Goal: Obtain resource: Download file/media

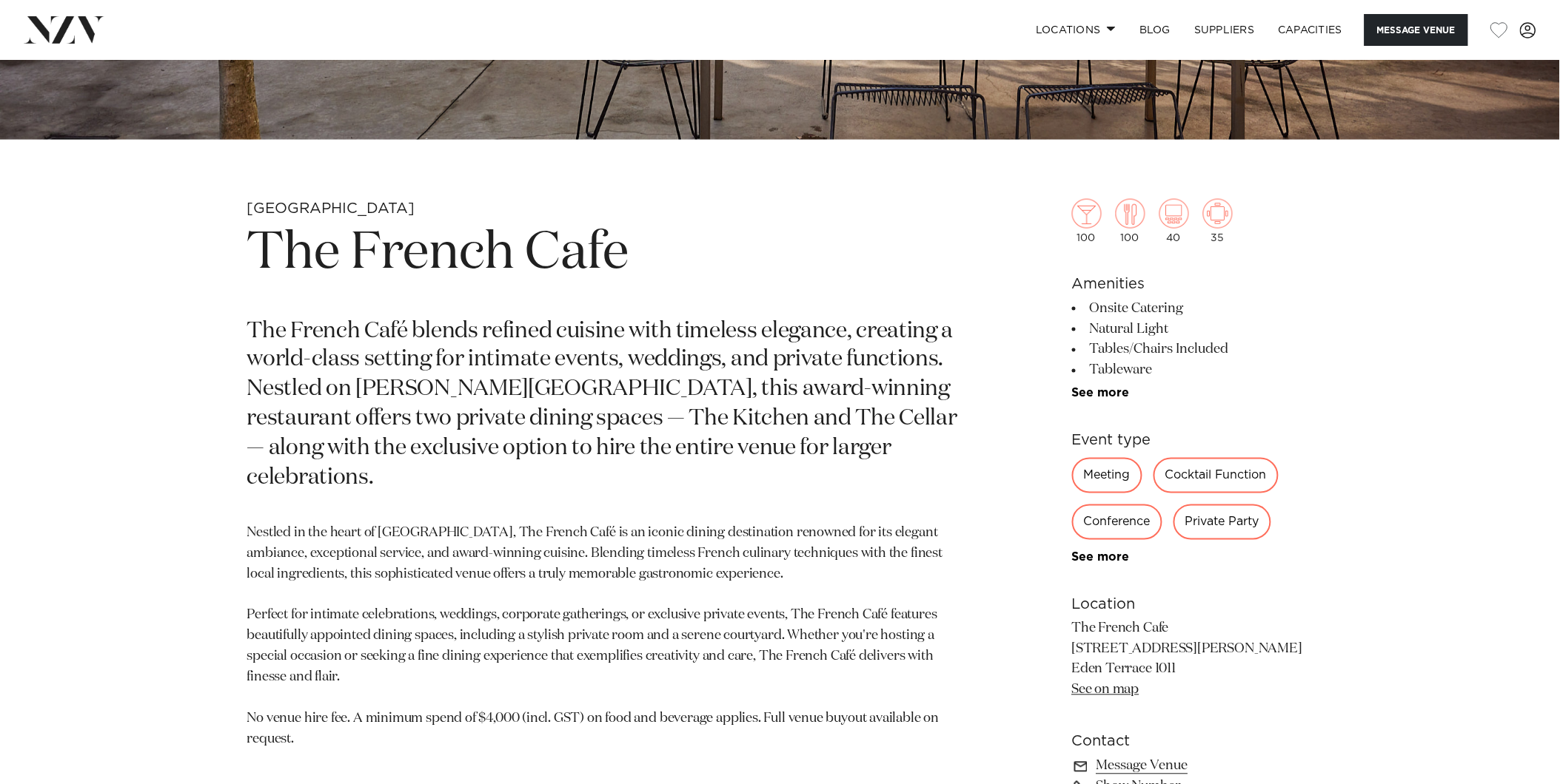
scroll to position [541, 0]
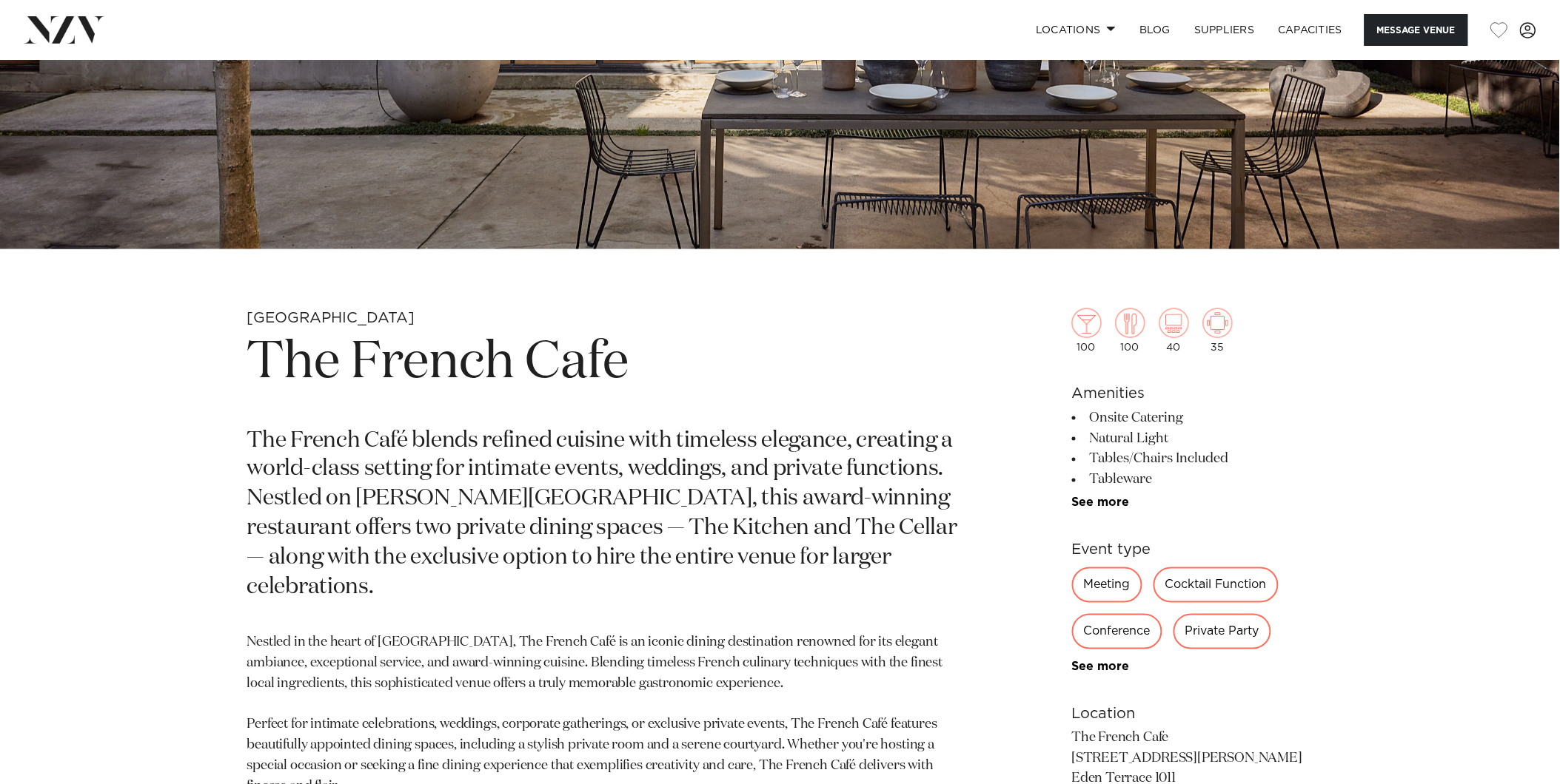
click at [1094, 502] on link "See more" at bounding box center [1129, 503] width 116 height 12
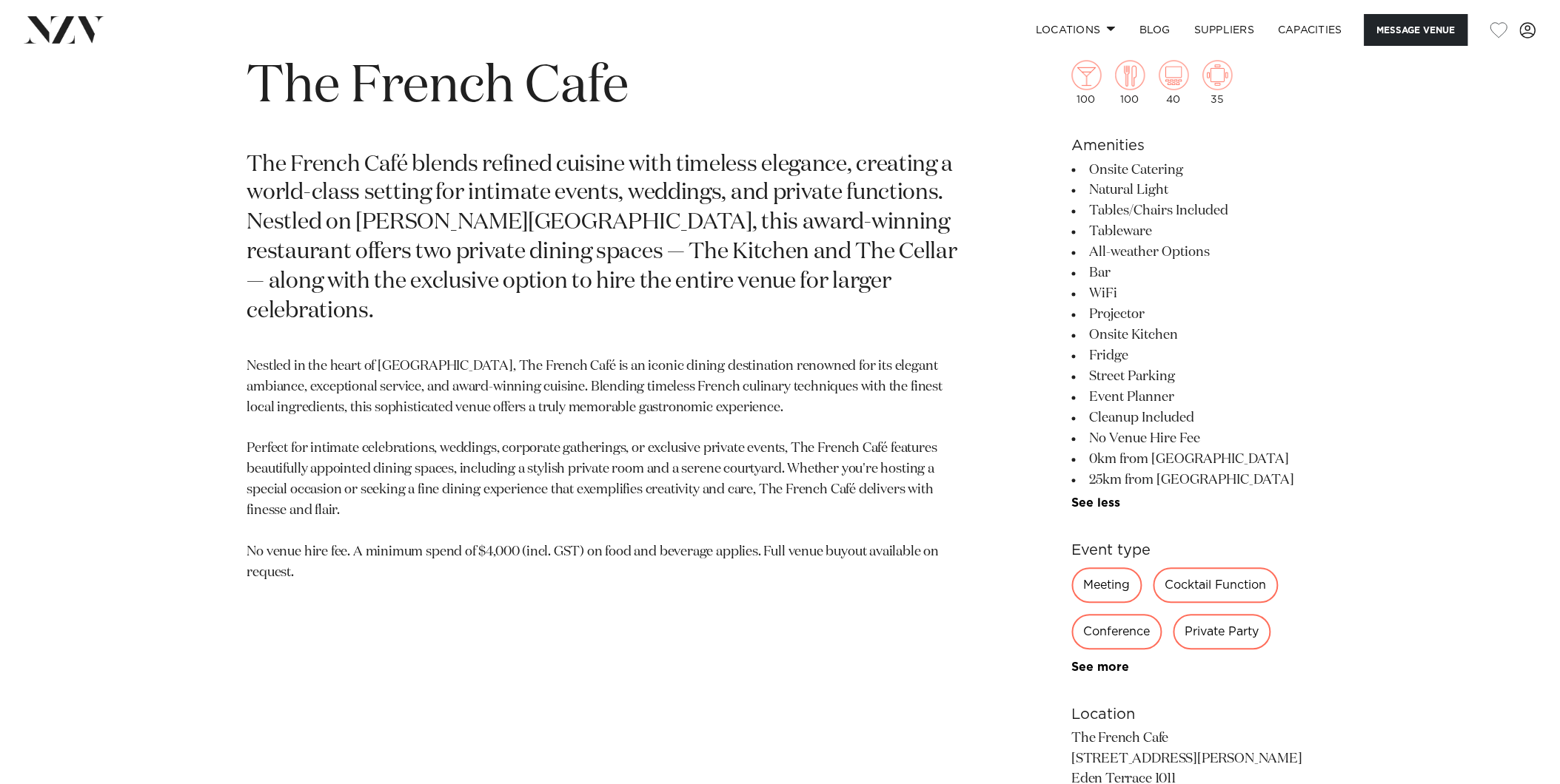
scroll to position [788, 0]
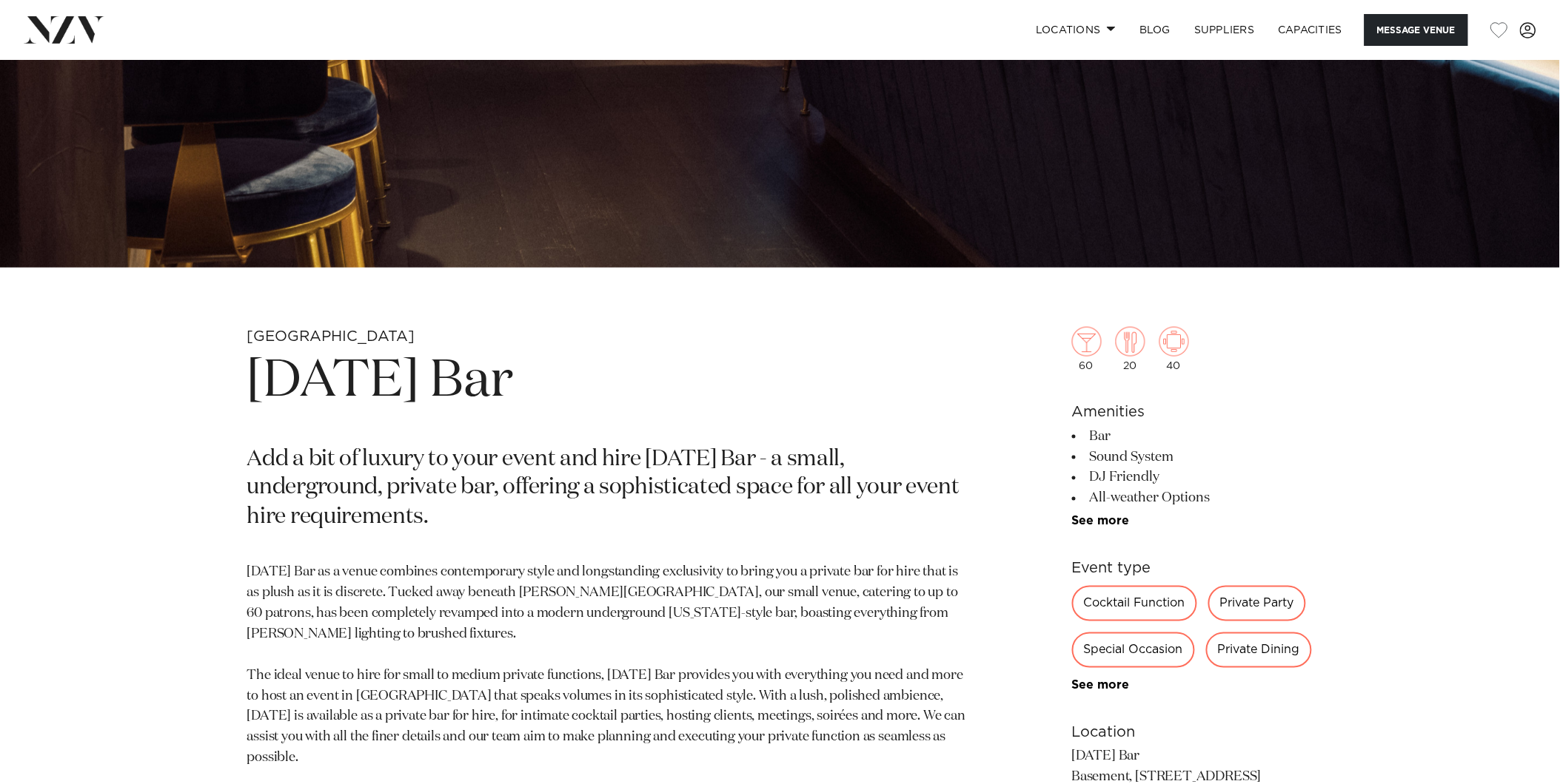
scroll to position [739, 0]
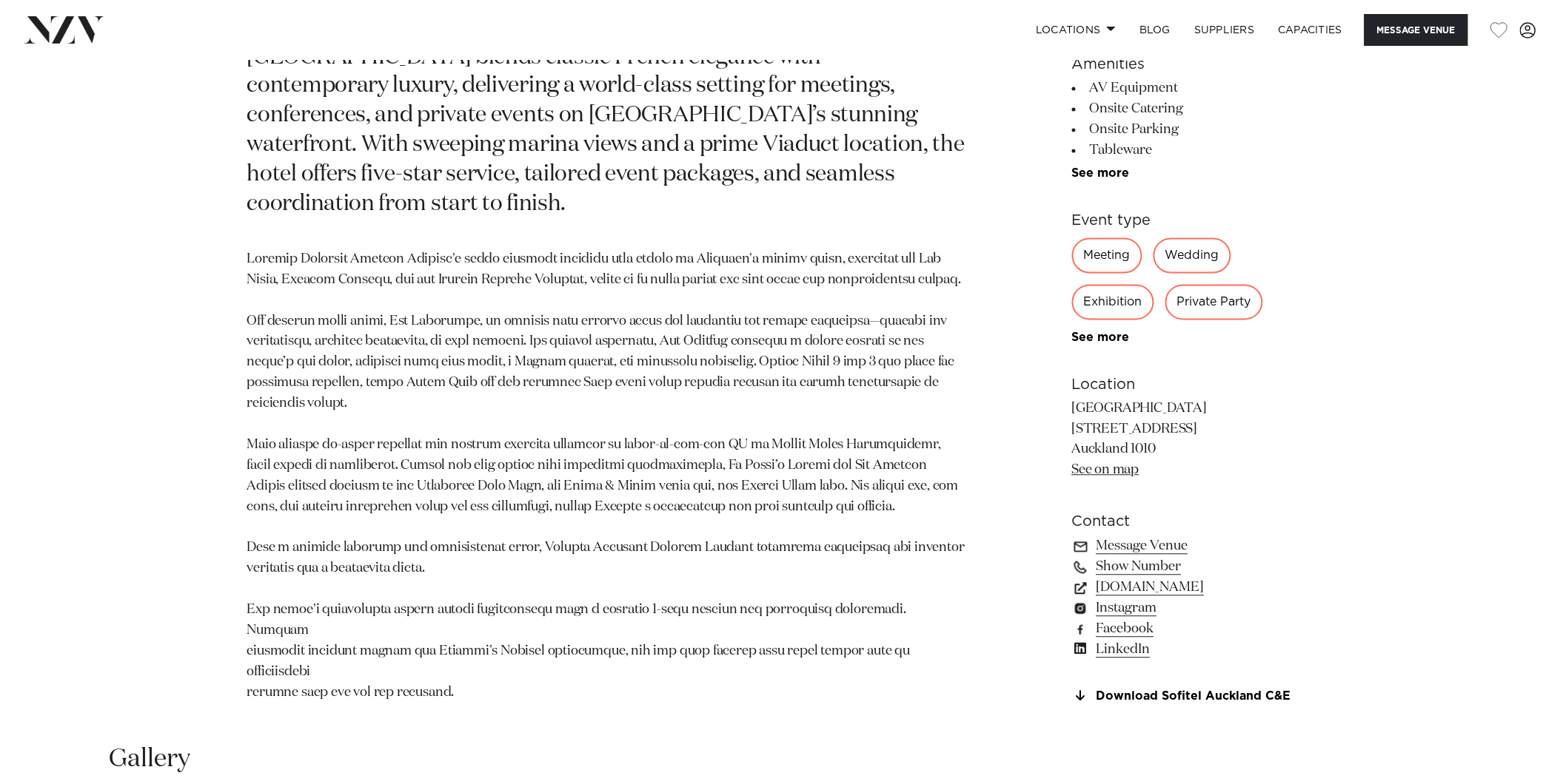
scroll to position [986, 0]
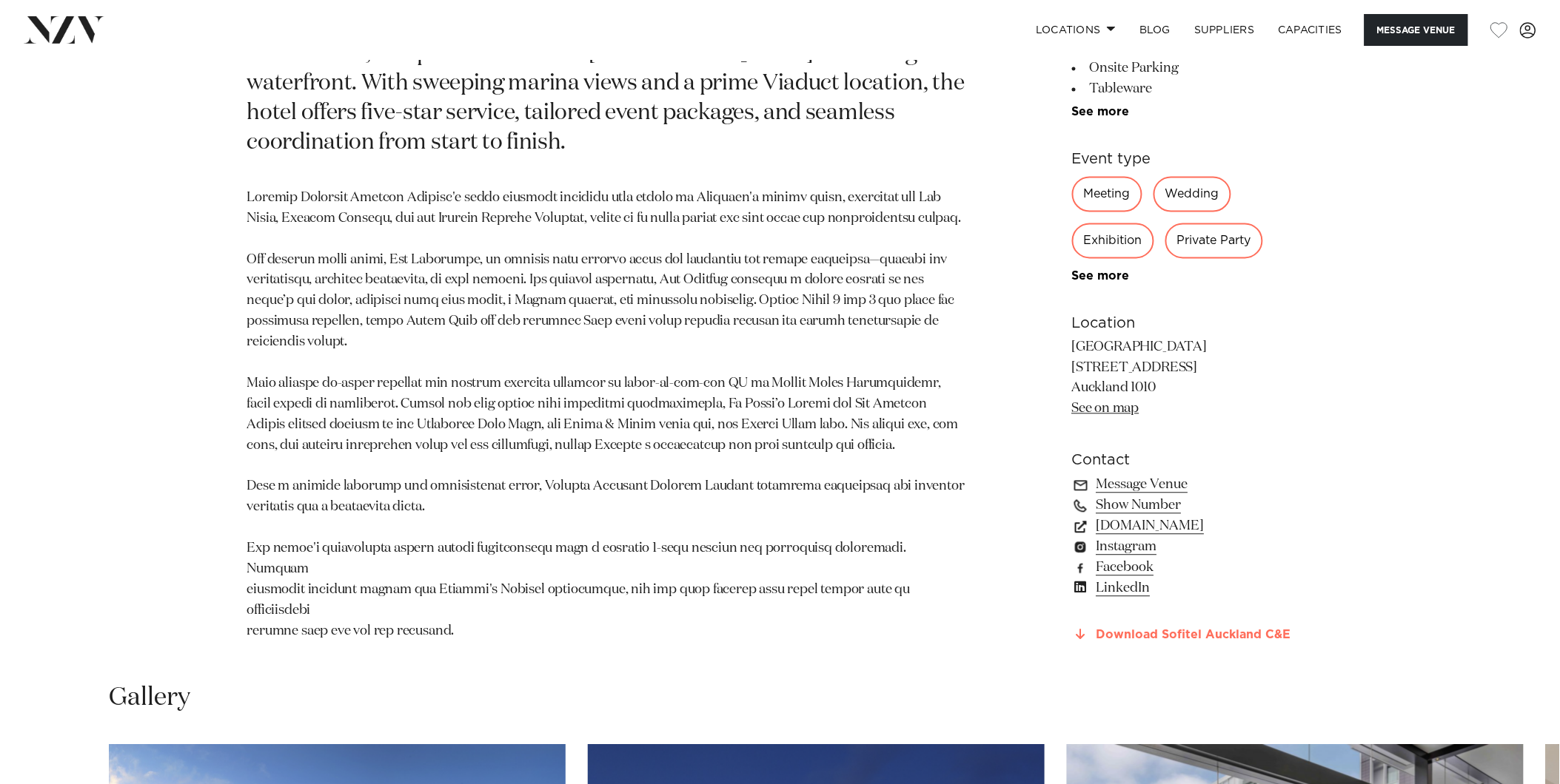
click at [1130, 642] on link "Download Sofitel Auckland C&E" at bounding box center [1193, 636] width 242 height 13
